Goal: Task Accomplishment & Management: Use online tool/utility

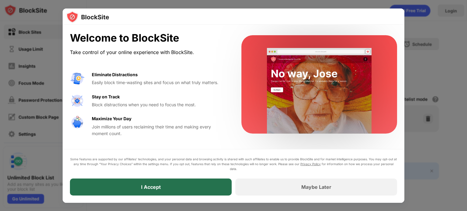
click at [196, 186] on div "I Accept" at bounding box center [151, 187] width 162 height 17
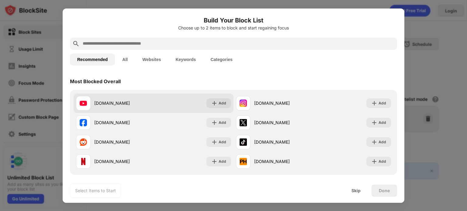
click at [146, 105] on div "[DOMAIN_NAME]" at bounding box center [123, 103] width 59 height 6
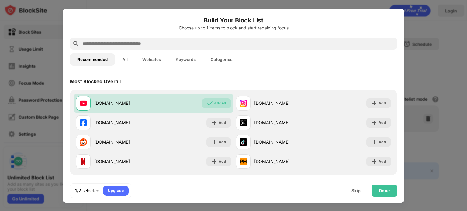
click at [129, 55] on button "All" at bounding box center [125, 60] width 20 height 12
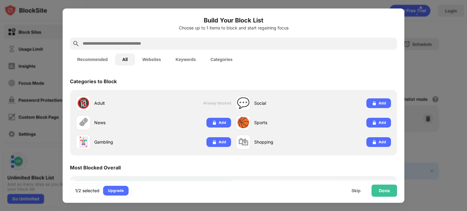
click at [100, 59] on button "Recommended" at bounding box center [92, 60] width 45 height 12
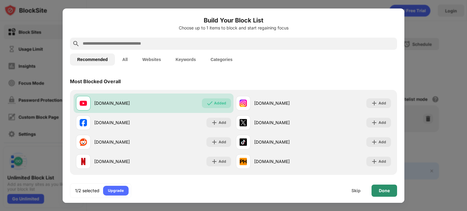
click at [389, 191] on div "Done" at bounding box center [384, 190] width 11 height 5
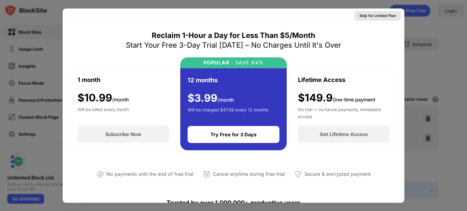
click at [382, 16] on div "Skip for Limited Plan" at bounding box center [377, 16] width 36 height 6
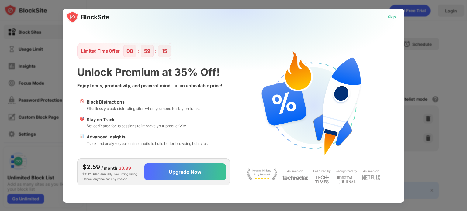
click at [395, 17] on div "Skip" at bounding box center [392, 17] width 8 height 6
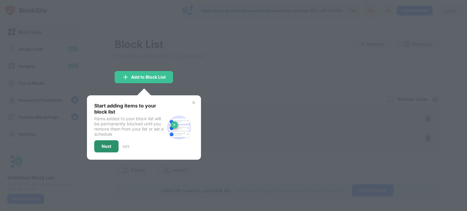
click at [104, 146] on div "Next" at bounding box center [107, 146] width 10 height 5
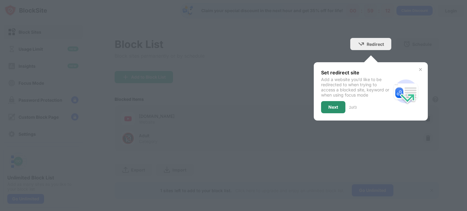
click at [337, 109] on div "Next" at bounding box center [333, 107] width 24 height 12
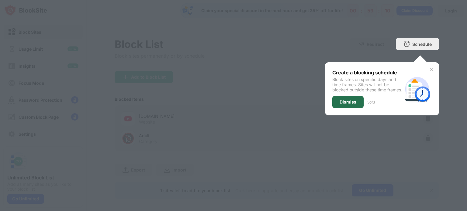
click at [340, 105] on div "Dismiss" at bounding box center [348, 102] width 17 height 5
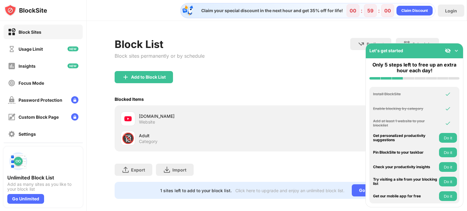
click at [292, 89] on div "Add to Block List" at bounding box center [277, 82] width 324 height 22
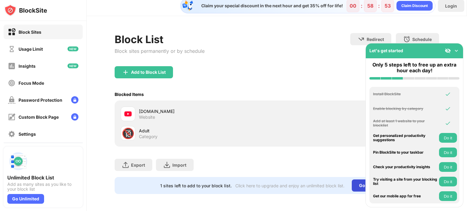
click at [354, 185] on div "Go Unlimited" at bounding box center [373, 186] width 42 height 12
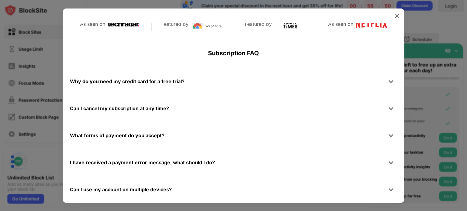
scroll to position [137, 0]
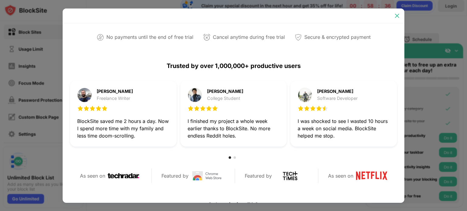
click at [396, 14] on img at bounding box center [397, 16] width 6 height 6
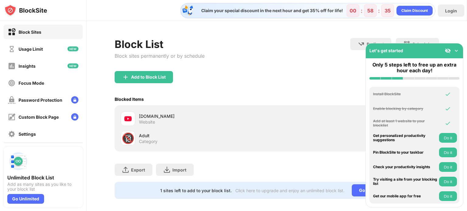
scroll to position [0, 0]
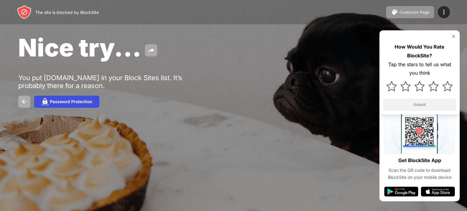
click at [63, 104] on div "Password Protection" at bounding box center [71, 101] width 42 height 5
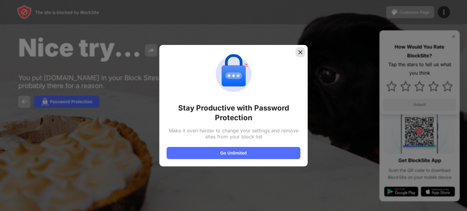
click at [299, 48] on div at bounding box center [300, 52] width 10 height 10
